Goal: Task Accomplishment & Management: Use online tool/utility

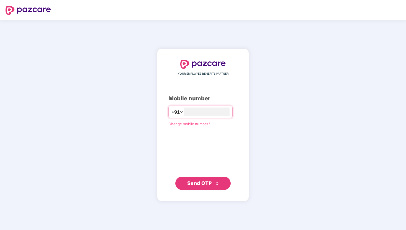
type input "**********"
click at [204, 181] on span "Send OTP" at bounding box center [199, 183] width 25 height 6
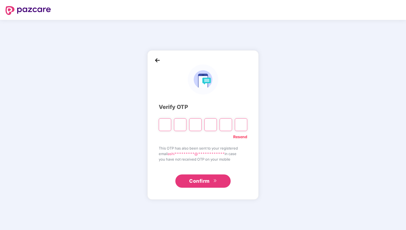
type input "*"
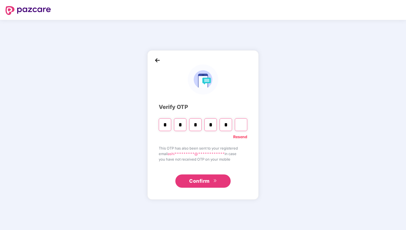
type input "*"
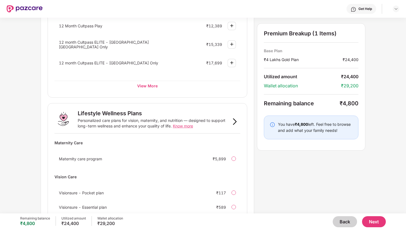
scroll to position [315, 0]
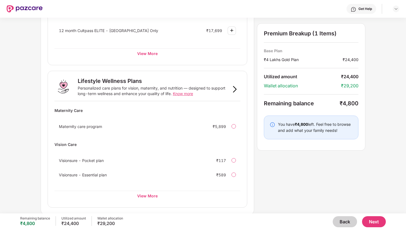
click at [338, 220] on button "Back" at bounding box center [345, 221] width 24 height 11
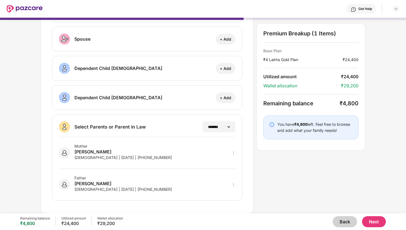
scroll to position [0, 0]
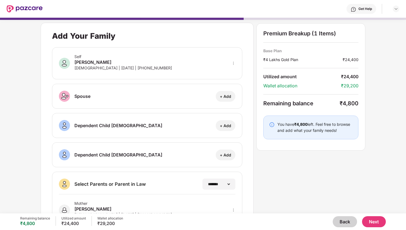
click at [347, 225] on button "Back" at bounding box center [345, 221] width 24 height 11
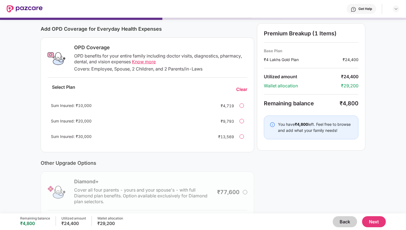
scroll to position [68, 0]
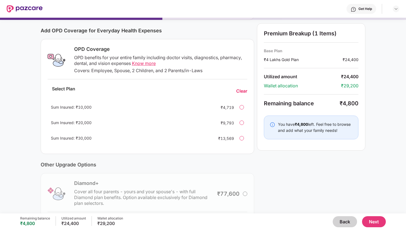
click at [241, 108] on div at bounding box center [242, 107] width 4 height 4
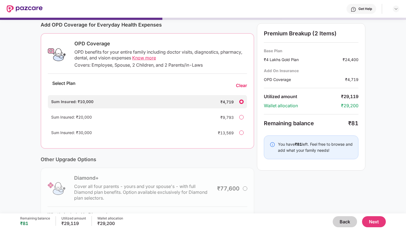
scroll to position [73, 0]
click at [379, 224] on button "Next" at bounding box center [374, 221] width 24 height 11
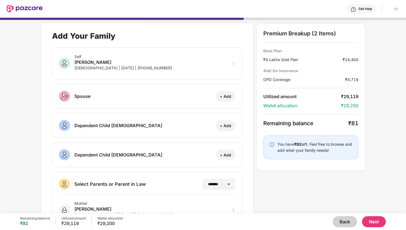
click at [378, 223] on button "Next" at bounding box center [374, 221] width 24 height 11
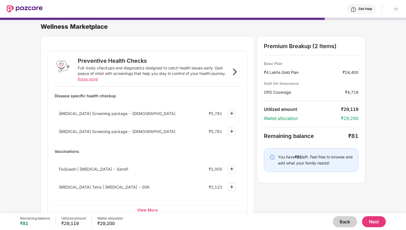
click at [379, 223] on button "Next" at bounding box center [374, 221] width 24 height 11
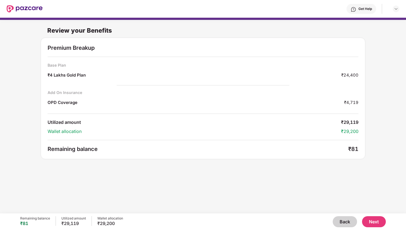
click at [372, 225] on button "Next" at bounding box center [374, 221] width 24 height 11
